Goal: Information Seeking & Learning: Compare options

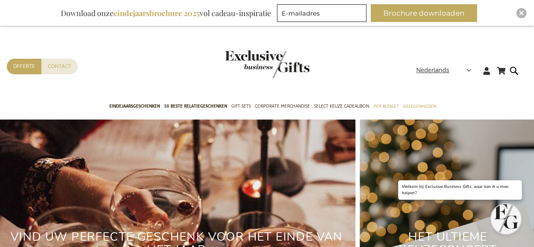
scroll to position [1, 0]
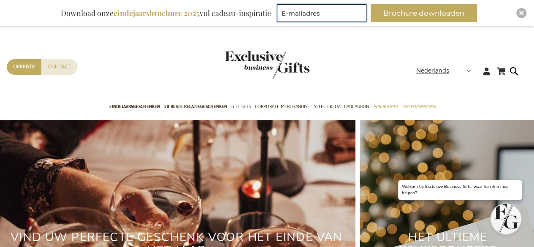
click at [315, 15] on input "E-mailadres" at bounding box center [321, 13] width 89 height 18
type input "el@brainbridge.be"
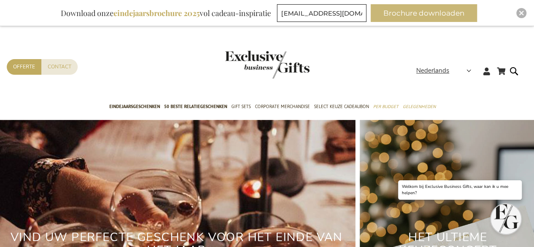
click at [423, 16] on button "Brochure downloaden" at bounding box center [424, 13] width 106 height 18
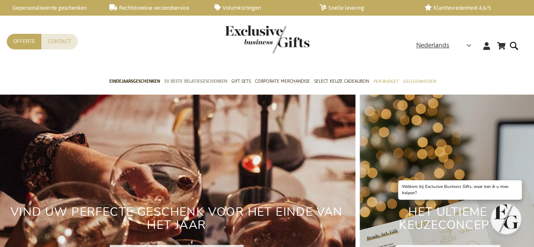
click at [189, 81] on span "50 beste relatiegeschenken" at bounding box center [195, 81] width 63 height 9
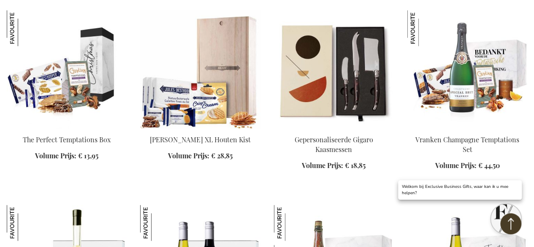
scroll to position [560, 0]
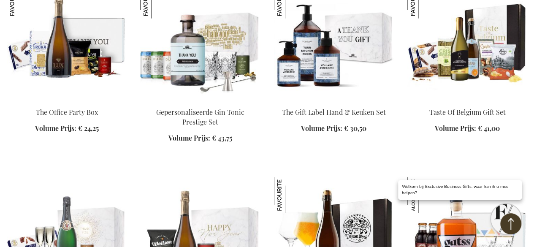
scroll to position [976, 0]
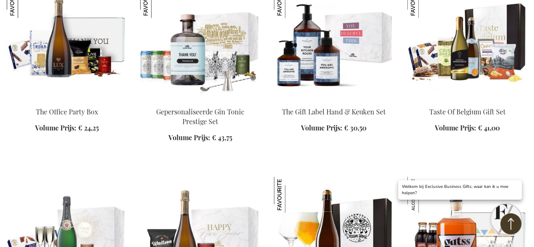
click at [323, 43] on img at bounding box center [334, 41] width 120 height 118
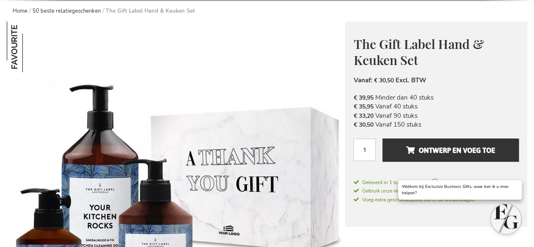
scroll to position [91, 0]
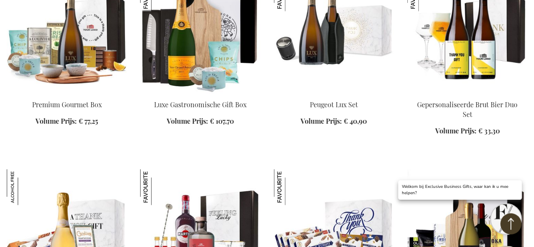
scroll to position [1009, 0]
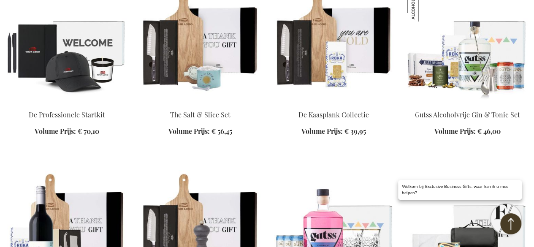
scroll to position [1414, 0]
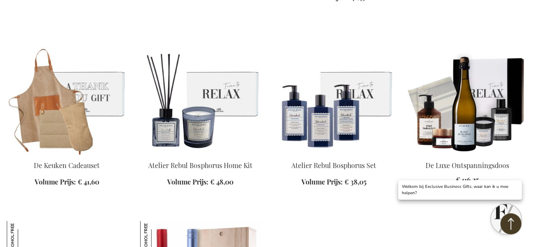
scroll to position [1742, 0]
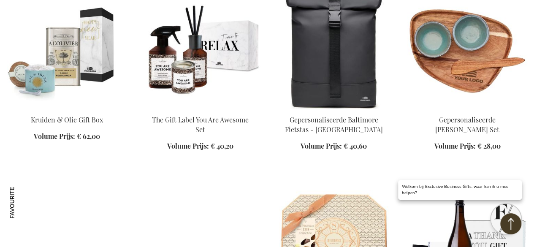
scroll to position [3924, 0]
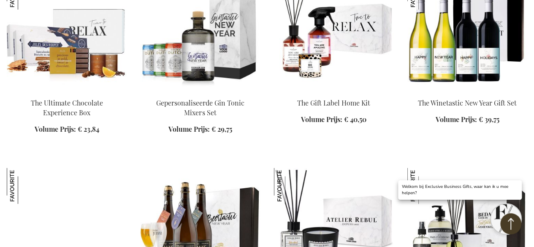
scroll to position [5872, 0]
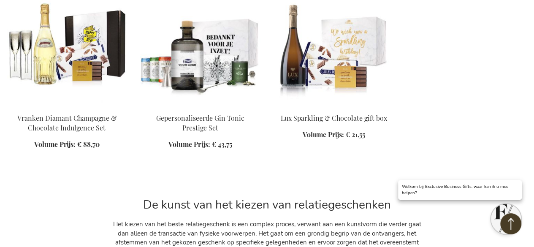
scroll to position [6245, 0]
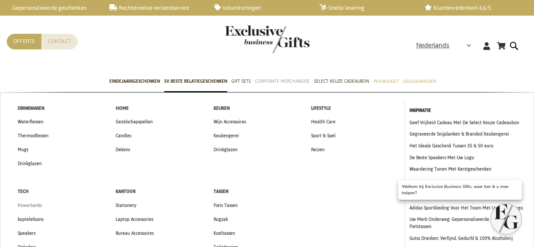
click at [32, 206] on span "Powerbanks" at bounding box center [30, 205] width 24 height 9
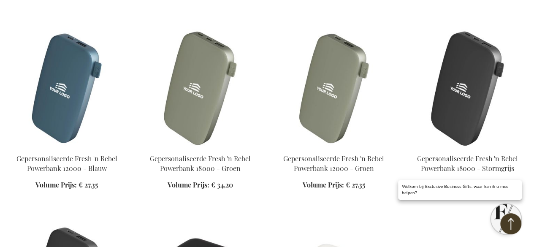
scroll to position [736, 0]
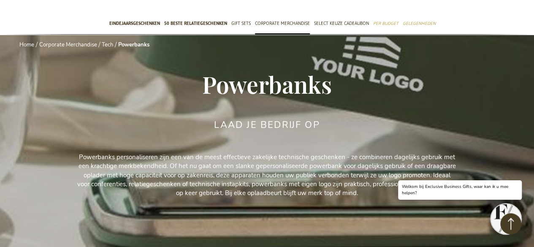
scroll to position [56, 0]
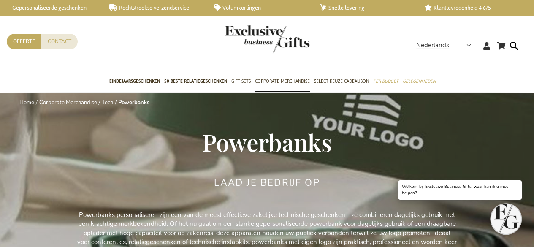
scroll to position [3, 0]
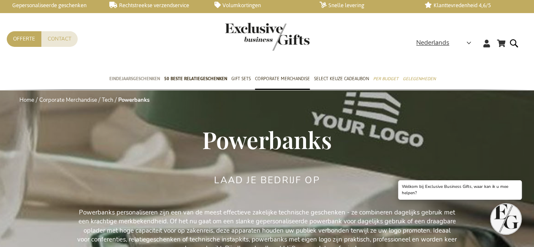
click at [149, 76] on span "Eindejaarsgeschenken" at bounding box center [134, 78] width 51 height 9
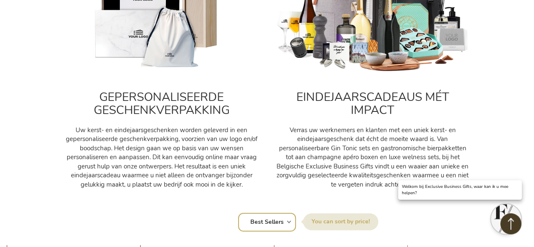
scroll to position [271, 0]
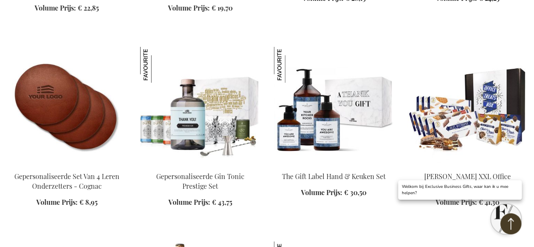
scroll to position [1369, 0]
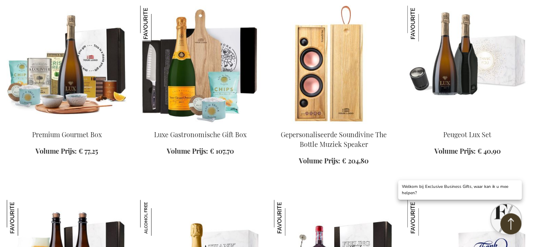
scroll to position [1994, 0]
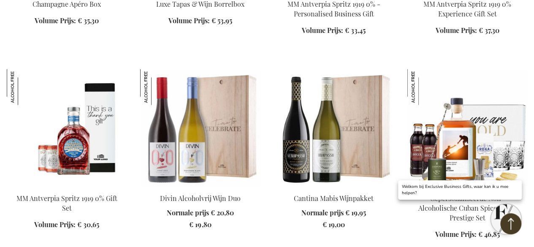
scroll to position [2513, 0]
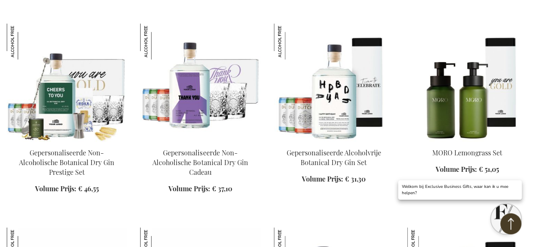
scroll to position [2966, 0]
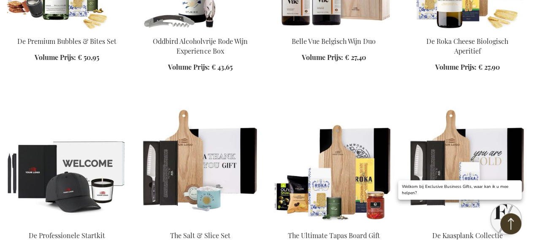
scroll to position [3475, 0]
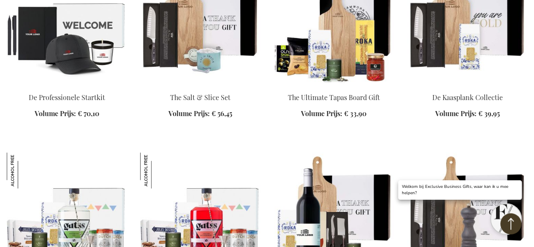
scroll to position [3543, 0]
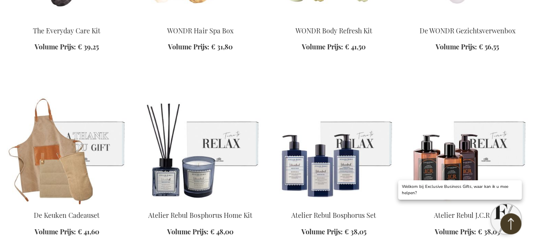
scroll to position [4247, 0]
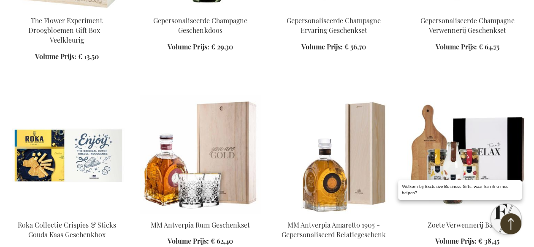
scroll to position [5010, 0]
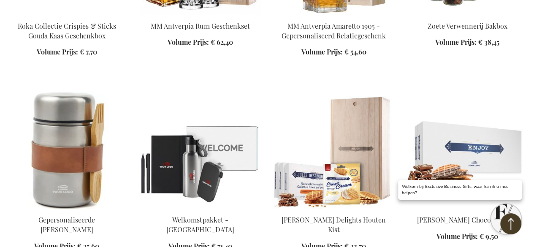
scroll to position [5209, 0]
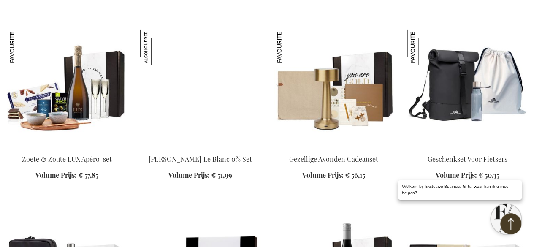
scroll to position [6057, 0]
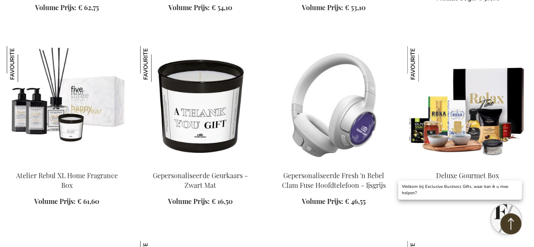
scroll to position [6419, 0]
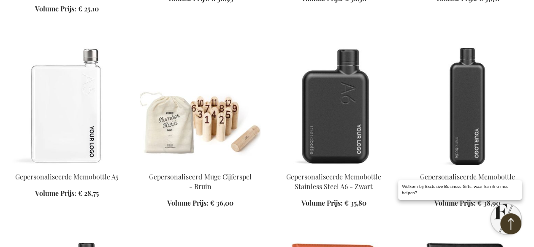
scroll to position [7194, 0]
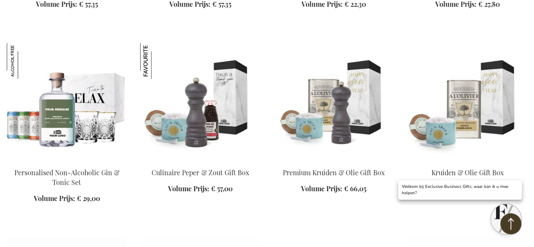
scroll to position [7817, 0]
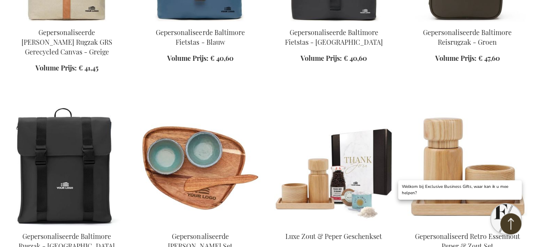
scroll to position [8523, 0]
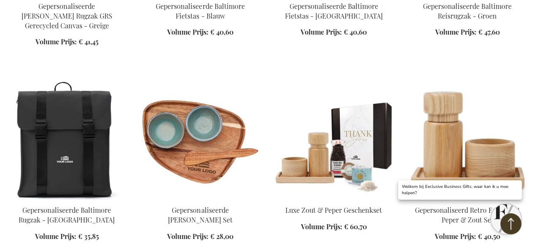
scroll to position [8548, 0]
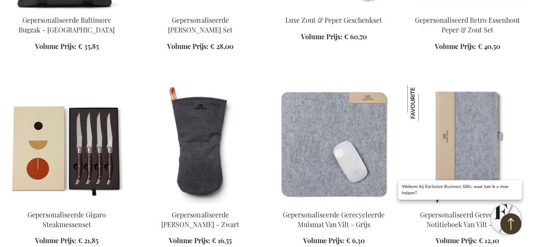
scroll to position [8739, 0]
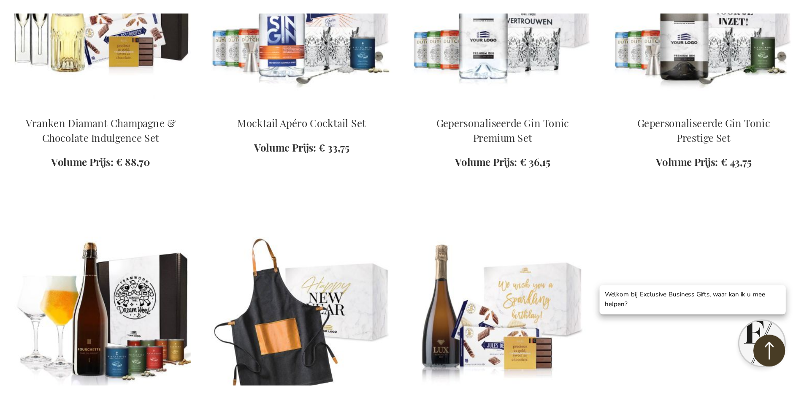
scroll to position [12764, 0]
